Goal: Information Seeking & Learning: Learn about a topic

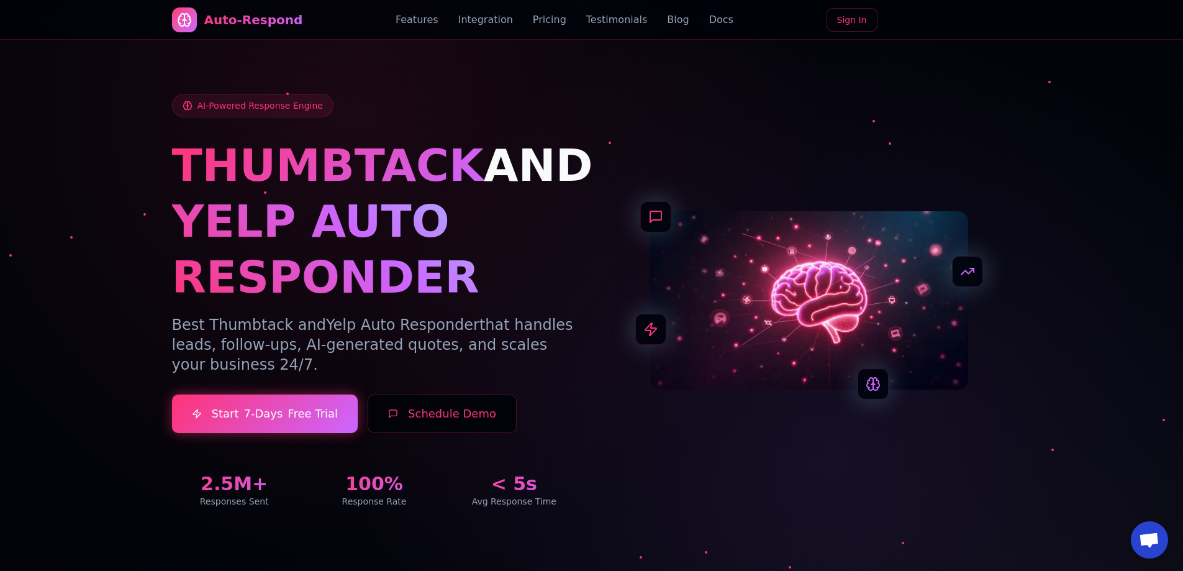
drag, startPoint x: 473, startPoint y: 20, endPoint x: 434, endPoint y: 22, distance: 39.8
click at [473, 20] on link "Integration" at bounding box center [485, 19] width 55 height 15
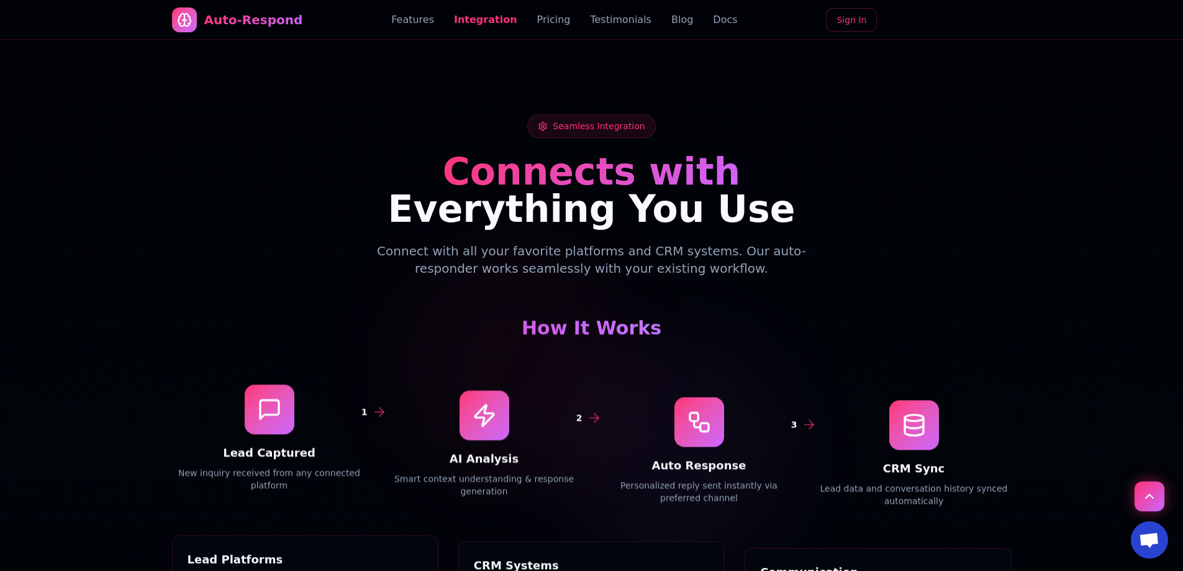
click at [432, 22] on link "Features" at bounding box center [412, 19] width 43 height 15
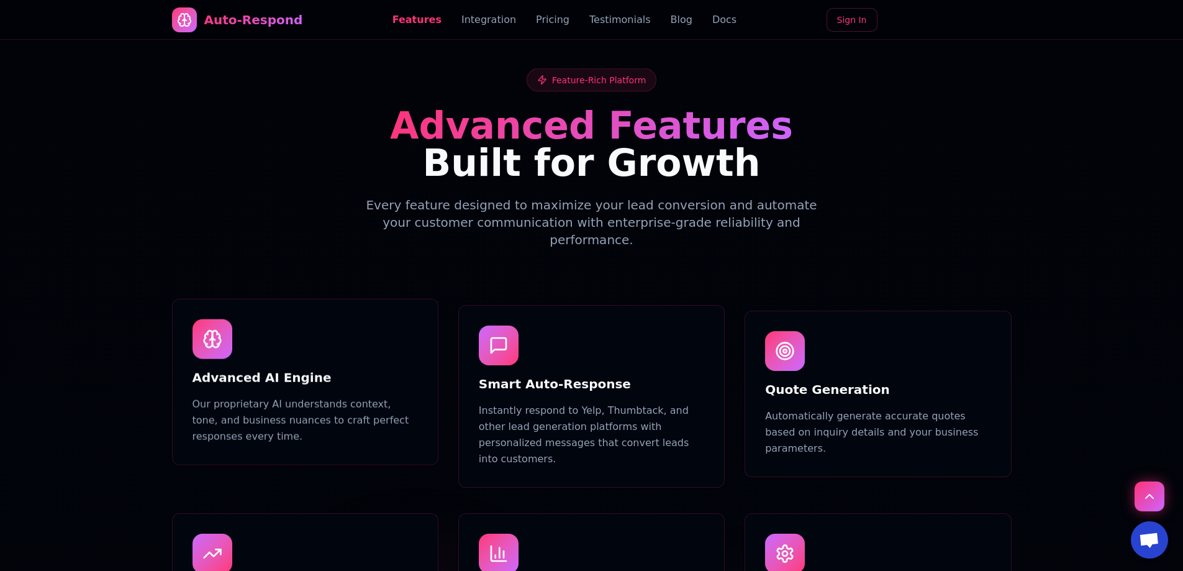
drag, startPoint x: 531, startPoint y: 18, endPoint x: 546, endPoint y: 20, distance: 15.7
click at [536, 19] on link "Pricing" at bounding box center [553, 19] width 34 height 15
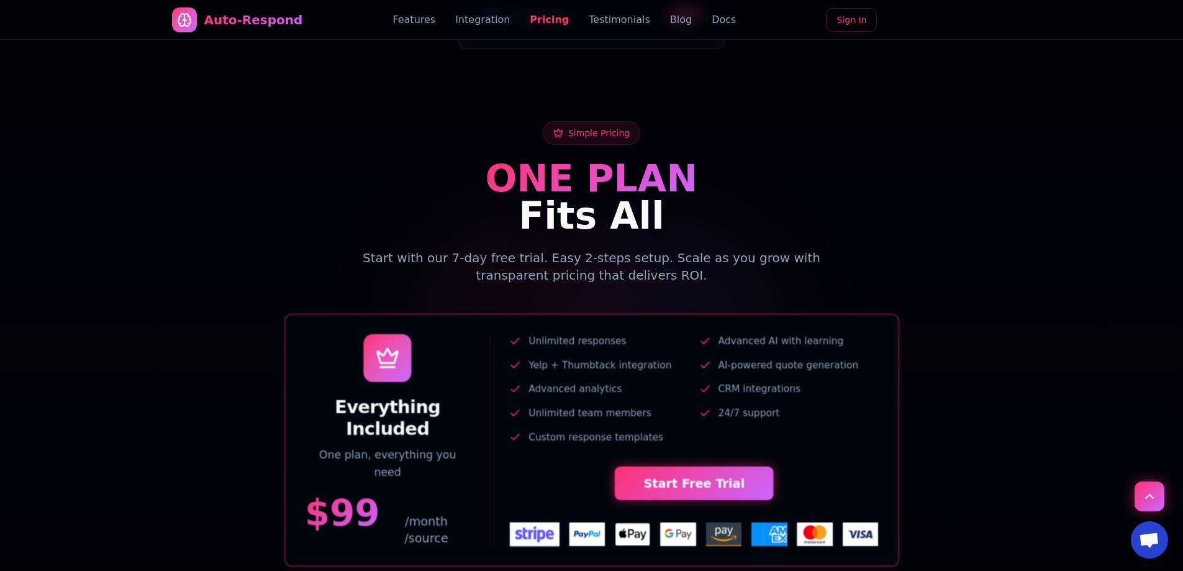
drag, startPoint x: 593, startPoint y: 19, endPoint x: 601, endPoint y: 22, distance: 8.9
click at [594, 20] on link "Testimonials" at bounding box center [619, 19] width 61 height 15
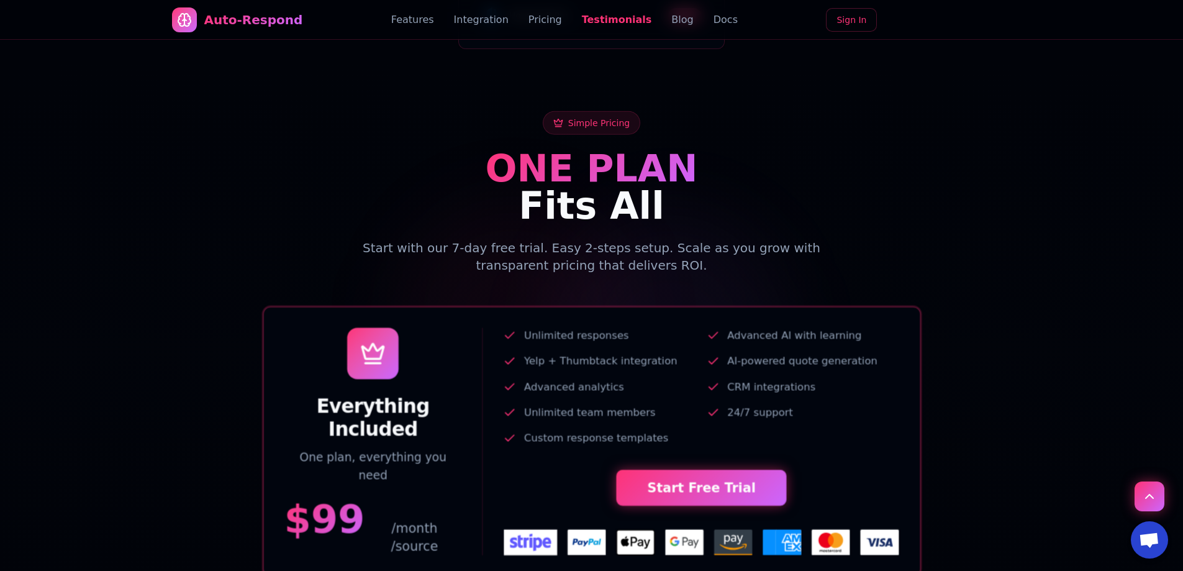
scroll to position [2996, 0]
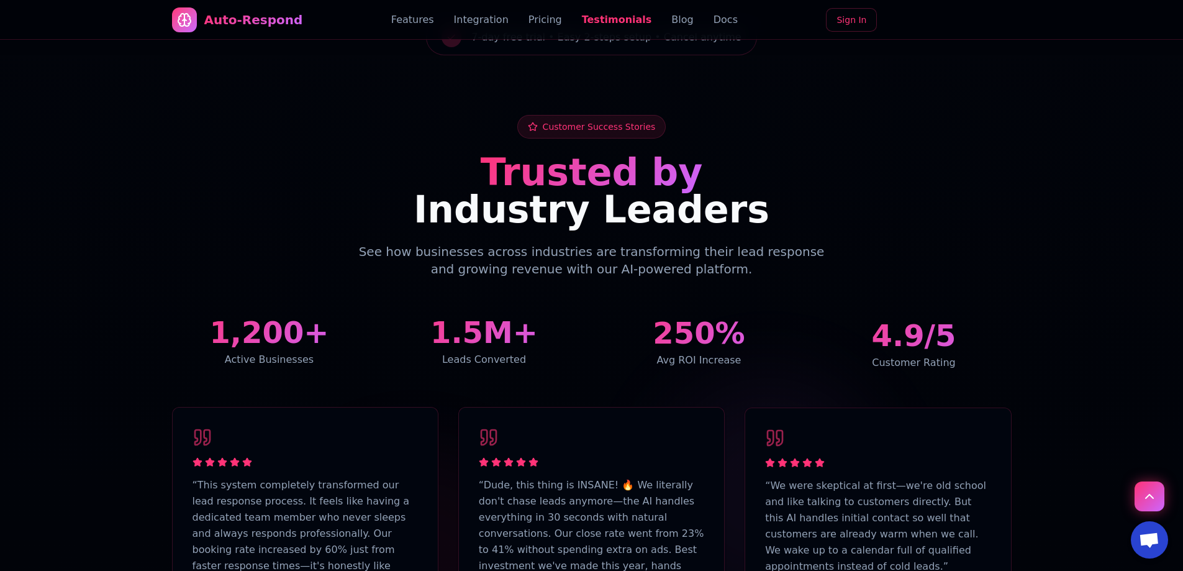
click at [672, 20] on link "Blog" at bounding box center [683, 19] width 22 height 15
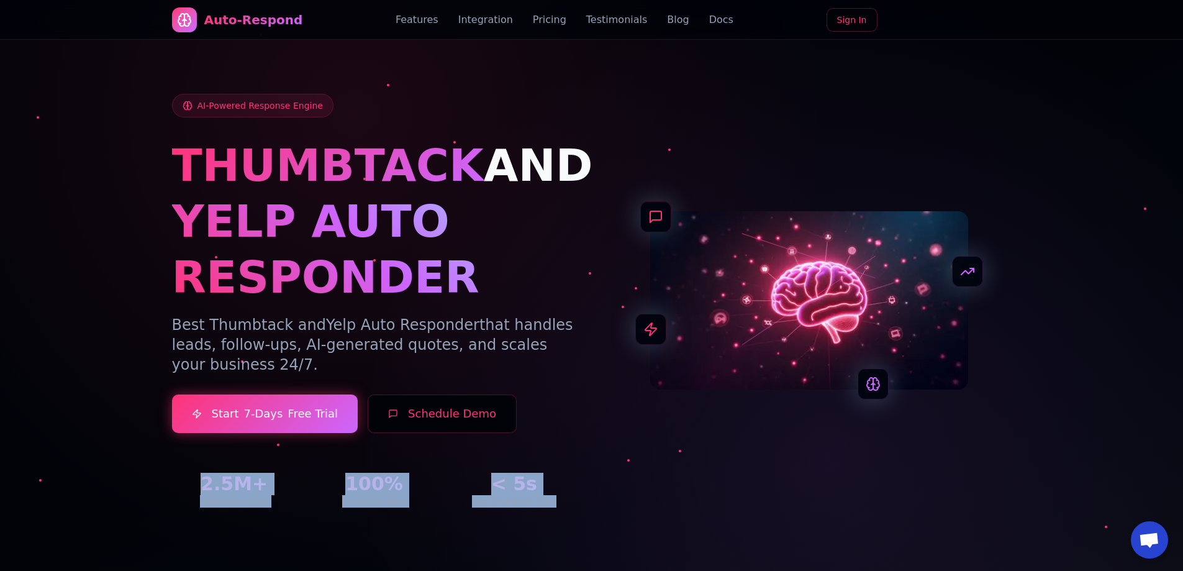
drag, startPoint x: 194, startPoint y: 463, endPoint x: 552, endPoint y: 495, distance: 359.9
click at [552, 495] on div "2.5M+ Responses Sent 100% Response Rate < 5s Avg Response Time" at bounding box center [374, 480] width 405 height 55
click at [583, 505] on div "AI-Powered Response Engine THUMBTACK AND YELP AUTO RESPONDER Best Thumbtack and…" at bounding box center [592, 301] width 840 height 414
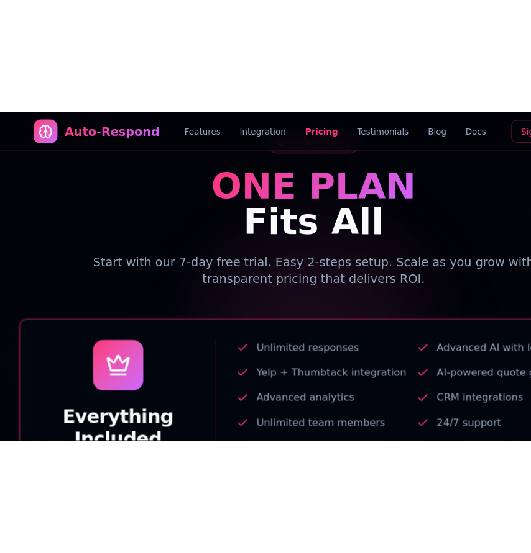
scroll to position [4477, 0]
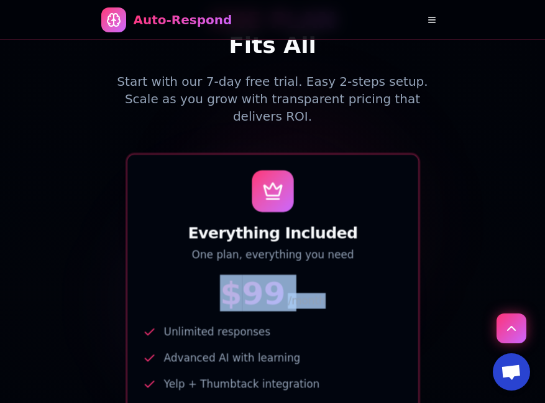
drag, startPoint x: 339, startPoint y: 230, endPoint x: 235, endPoint y: 235, distance: 104.5
click at [235, 277] on div "$ 99 /month" at bounding box center [273, 292] width 260 height 31
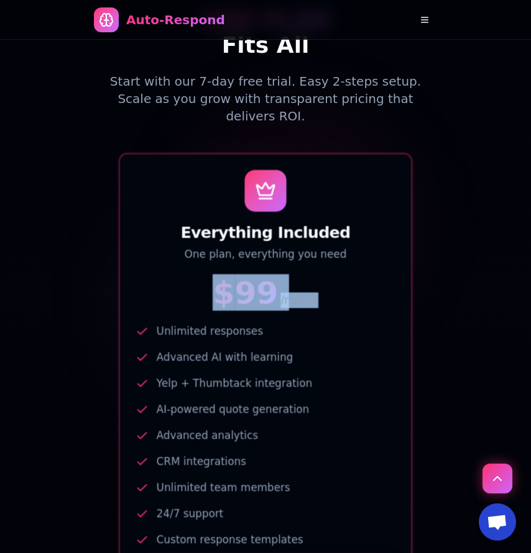
click at [317, 239] on div "Everything Included One plan, everything you need $ 99 /month" at bounding box center [265, 240] width 291 height 170
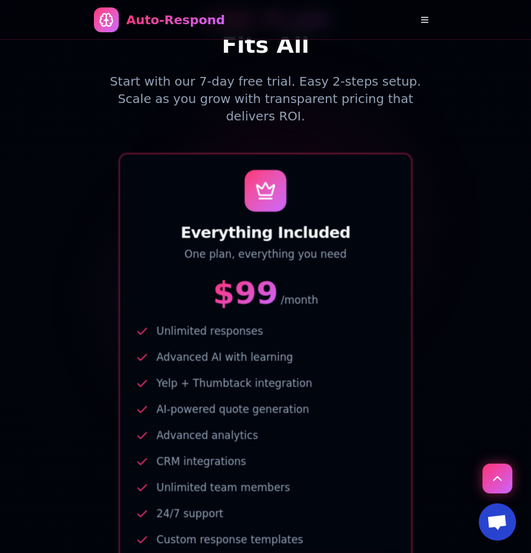
click at [298, 293] on span "/month" at bounding box center [299, 301] width 37 height 16
drag, startPoint x: 276, startPoint y: 227, endPoint x: 326, endPoint y: 229, distance: 49.7
click at [326, 277] on div "$ 99 /month" at bounding box center [265, 292] width 260 height 31
copy span "/month"
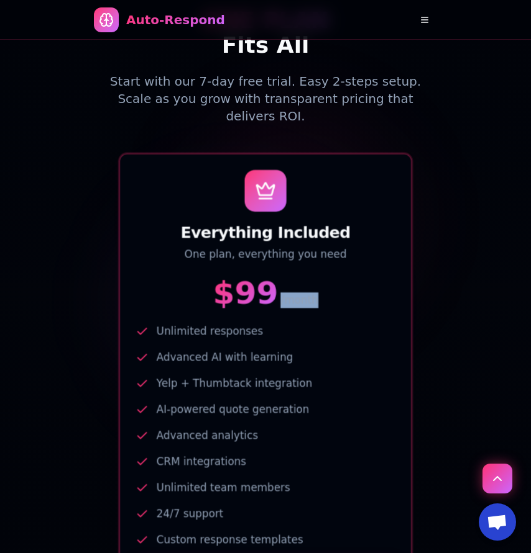
click at [289, 235] on div "Everything Included One plan, everything you need $ 99 /month" at bounding box center [265, 240] width 291 height 170
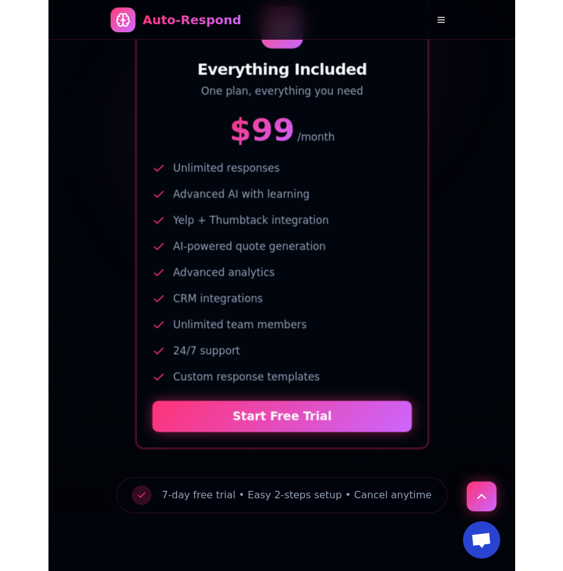
scroll to position [4525, 0]
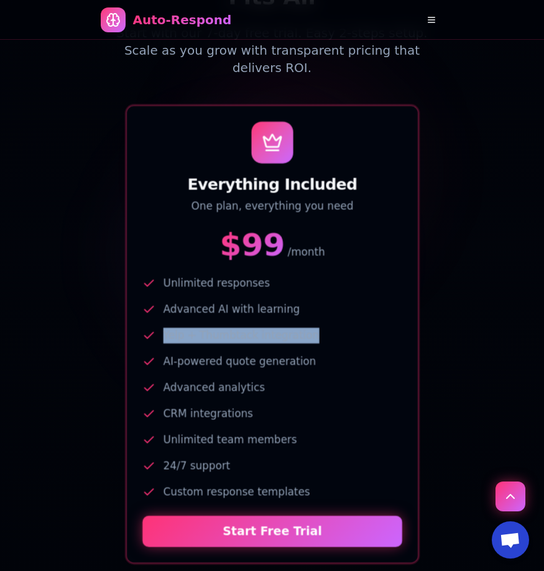
drag, startPoint x: 311, startPoint y: 262, endPoint x: 162, endPoint y: 266, distance: 149.2
click at [162, 328] on li "Yelp + Thumbtack integration" at bounding box center [272, 336] width 260 height 16
copy span "Yelp + Thumbtack integration"
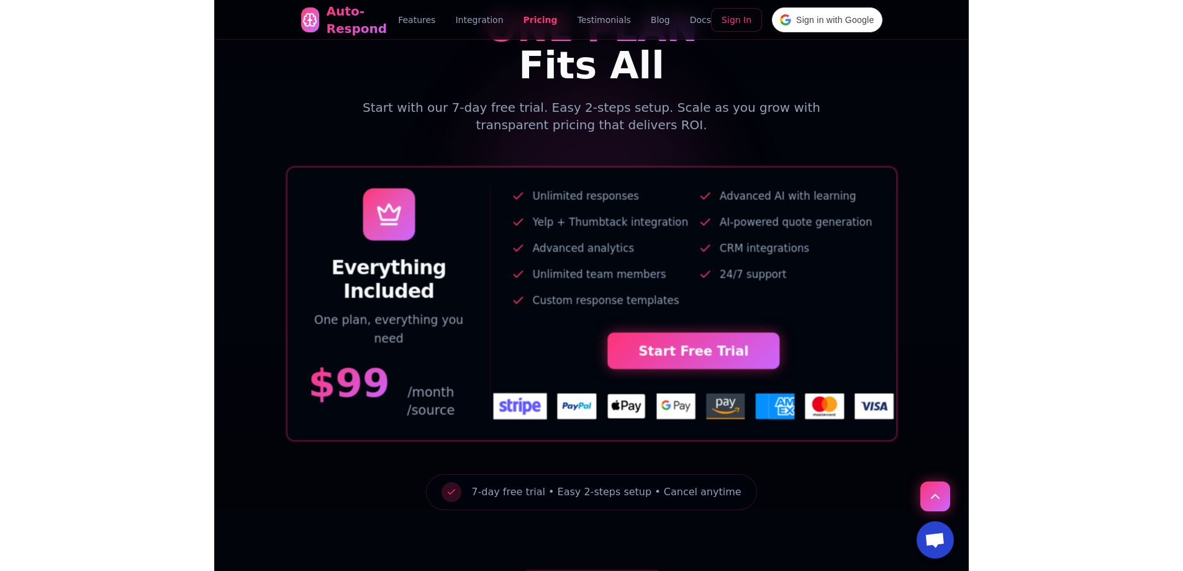
scroll to position [2601, 0]
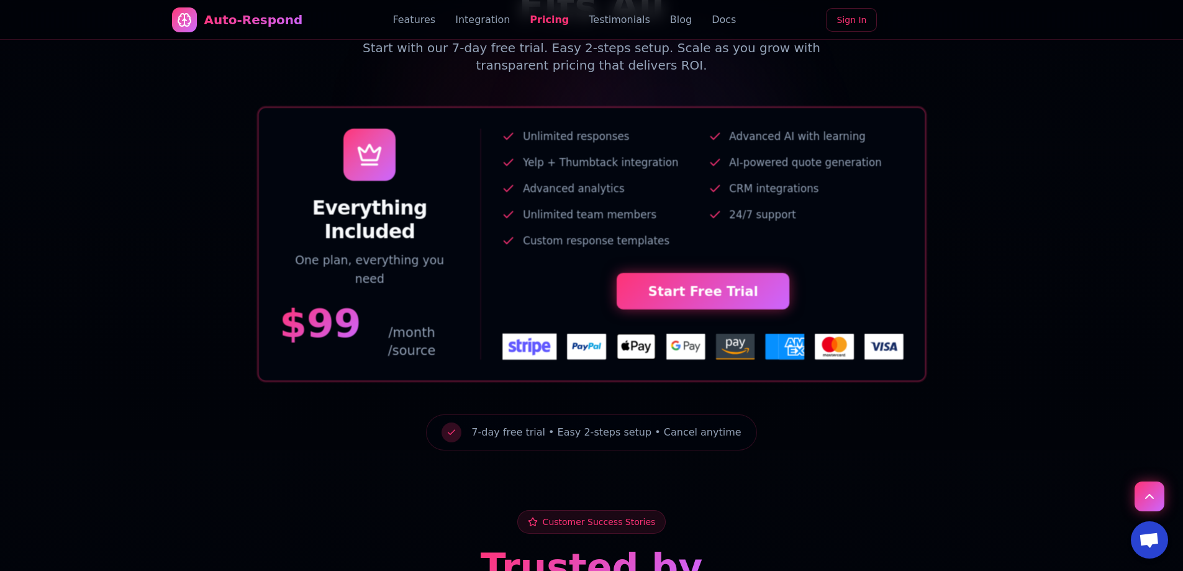
click at [429, 17] on link "Features" at bounding box center [414, 19] width 43 height 15
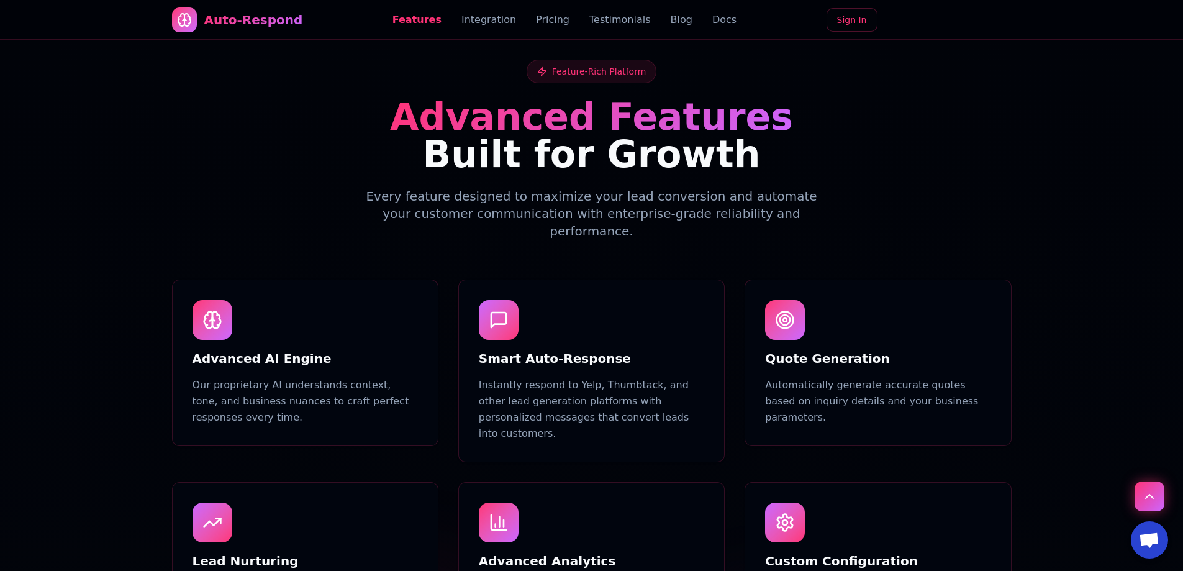
click at [478, 19] on link "Integration" at bounding box center [489, 19] width 55 height 15
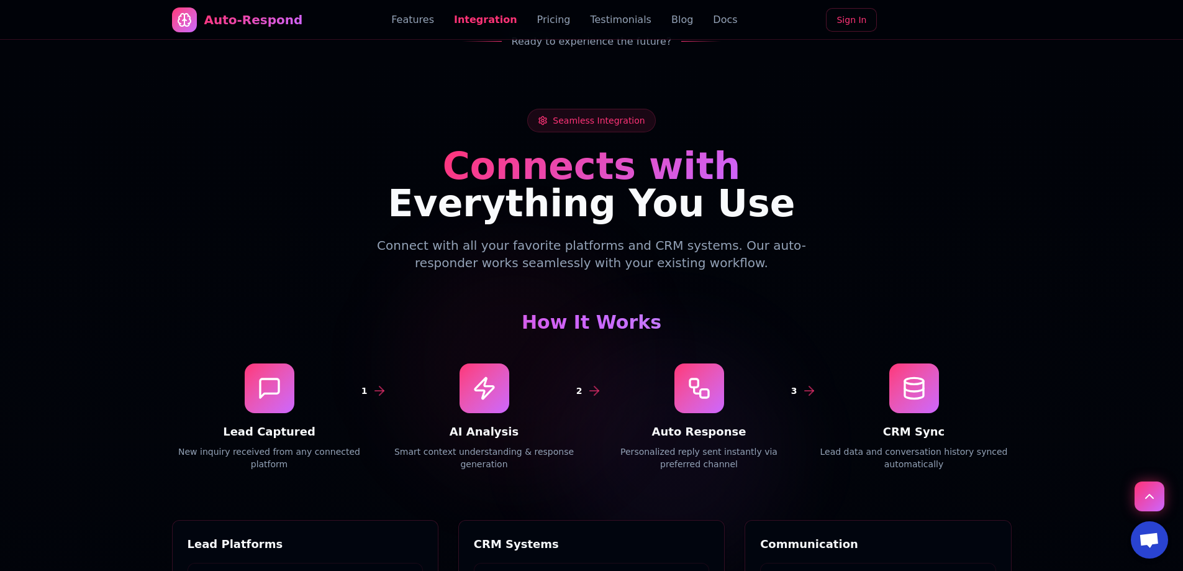
click at [537, 24] on link "Pricing" at bounding box center [554, 19] width 34 height 15
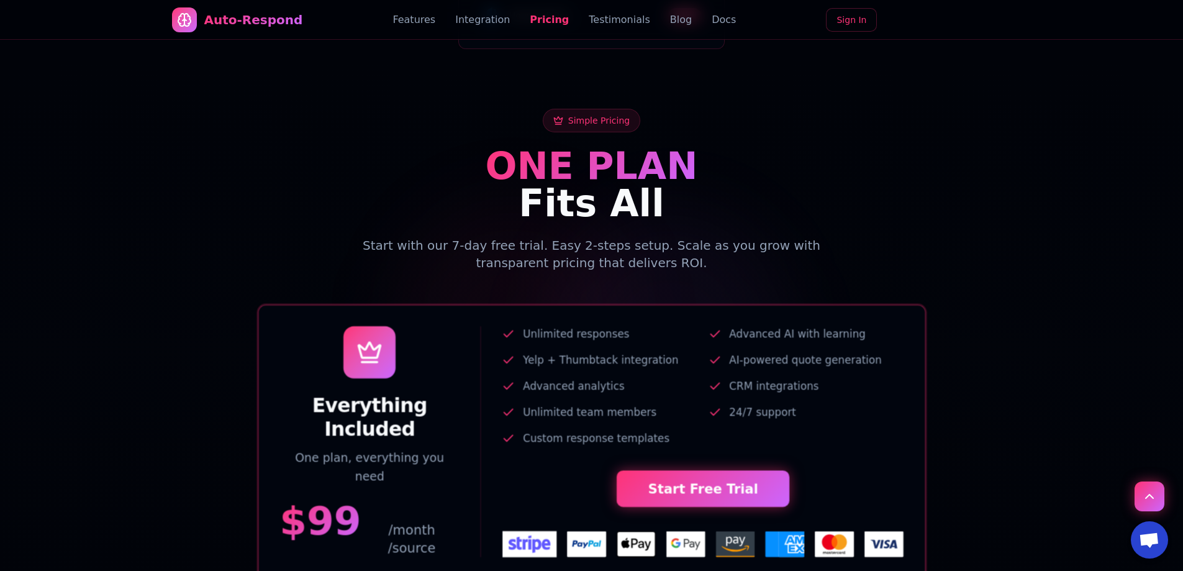
click at [596, 13] on link "Testimonials" at bounding box center [619, 19] width 61 height 15
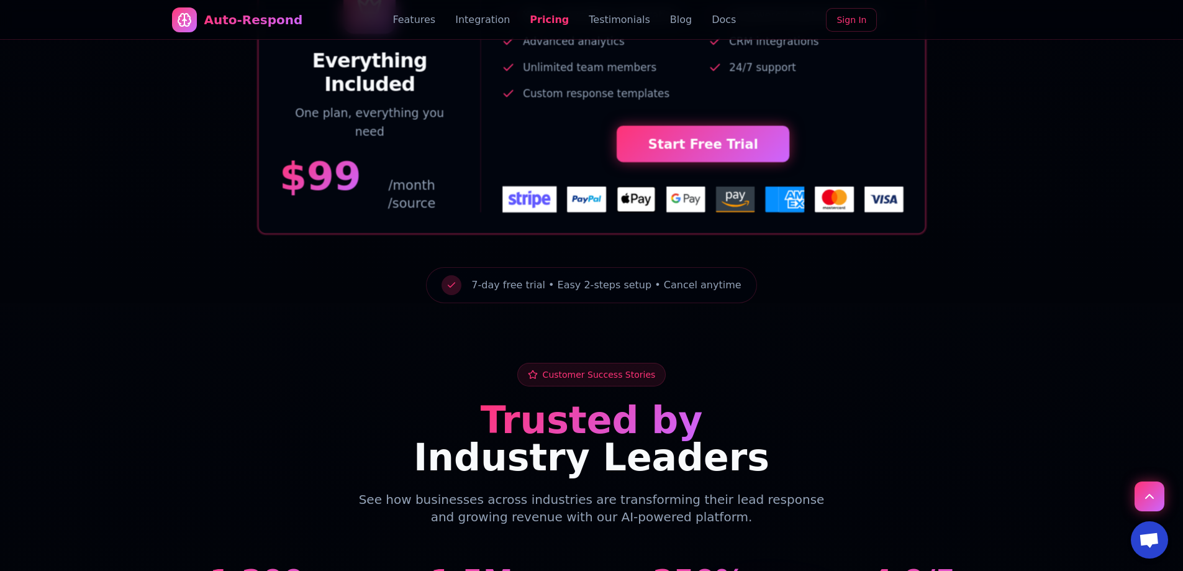
scroll to position [2748, 0]
click at [508, 13] on link "Integration" at bounding box center [482, 19] width 55 height 15
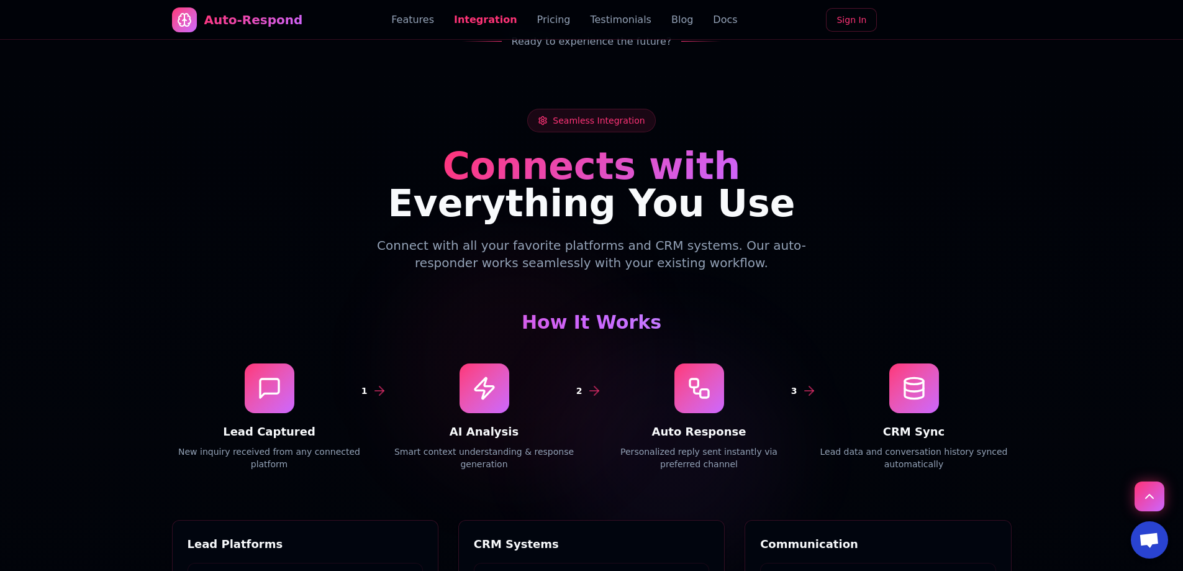
click at [508, 14] on link "Integration" at bounding box center [485, 19] width 63 height 15
click at [428, 24] on link "Features" at bounding box center [412, 19] width 43 height 15
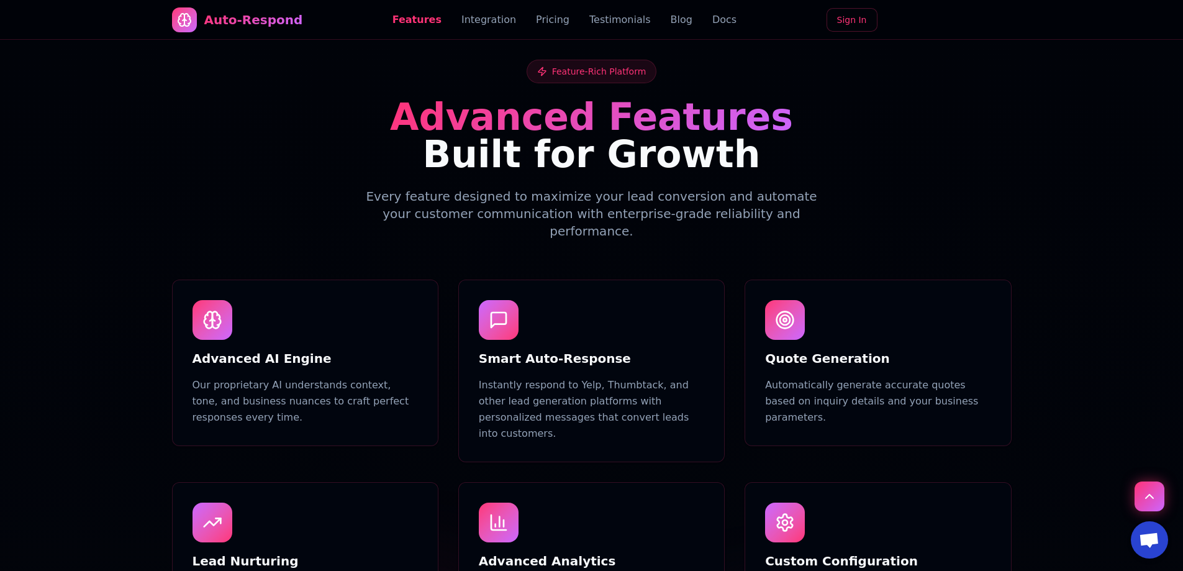
click at [486, 19] on link "Integration" at bounding box center [489, 19] width 55 height 15
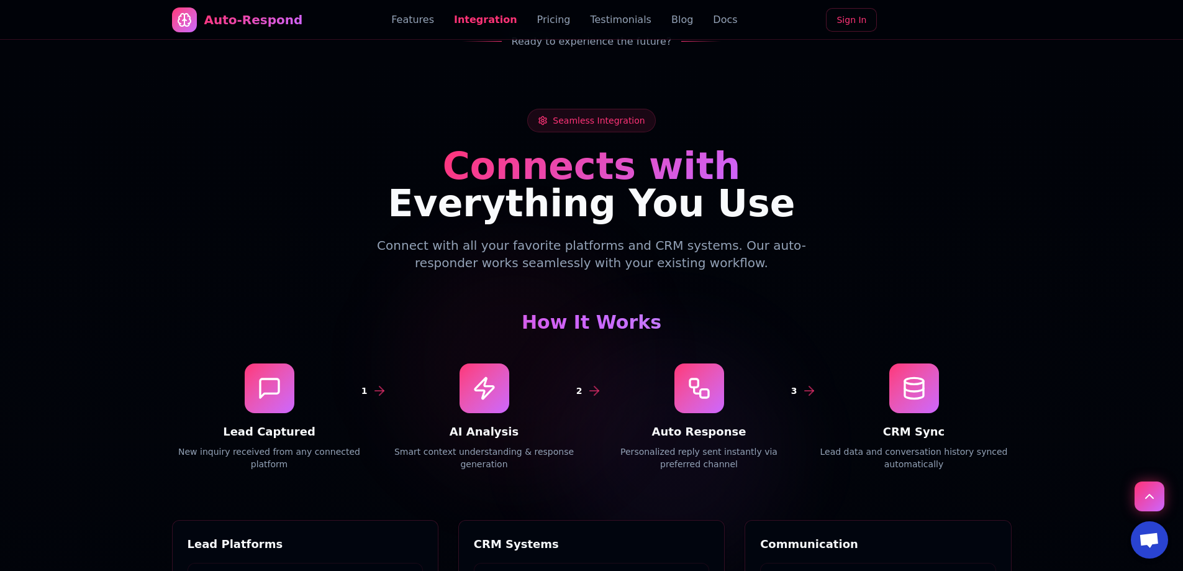
click at [528, 18] on div "Features Integration Pricing Testimonials Blog Docs" at bounding box center [564, 19] width 346 height 15
click at [552, 14] on link "Pricing" at bounding box center [554, 19] width 34 height 15
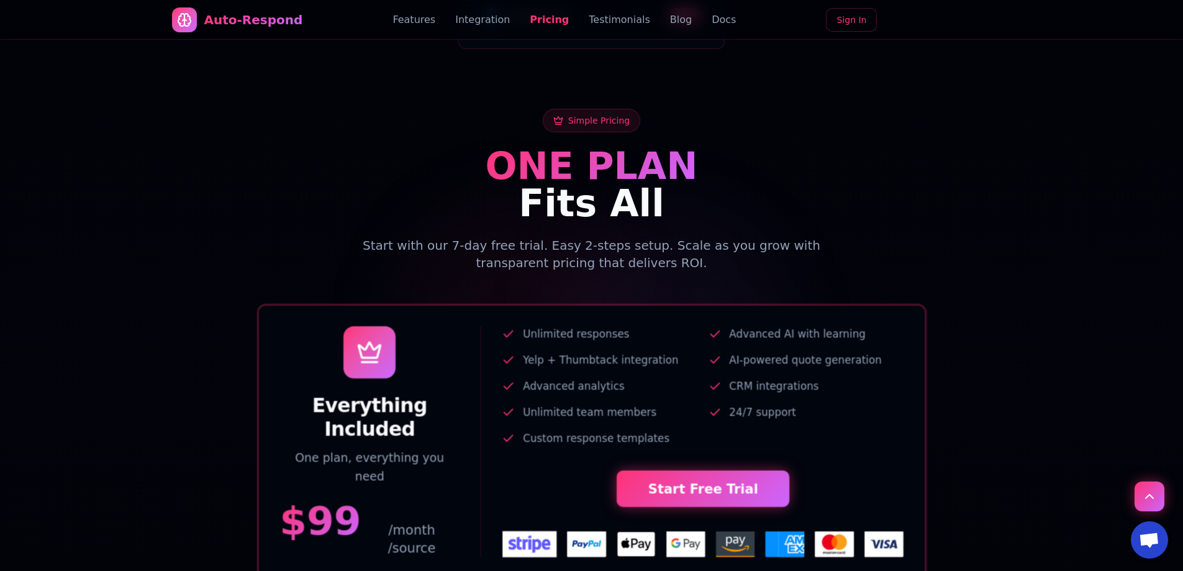
click at [604, 12] on link "Testimonials" at bounding box center [619, 19] width 61 height 15
